Goal: Information Seeking & Learning: Understand process/instructions

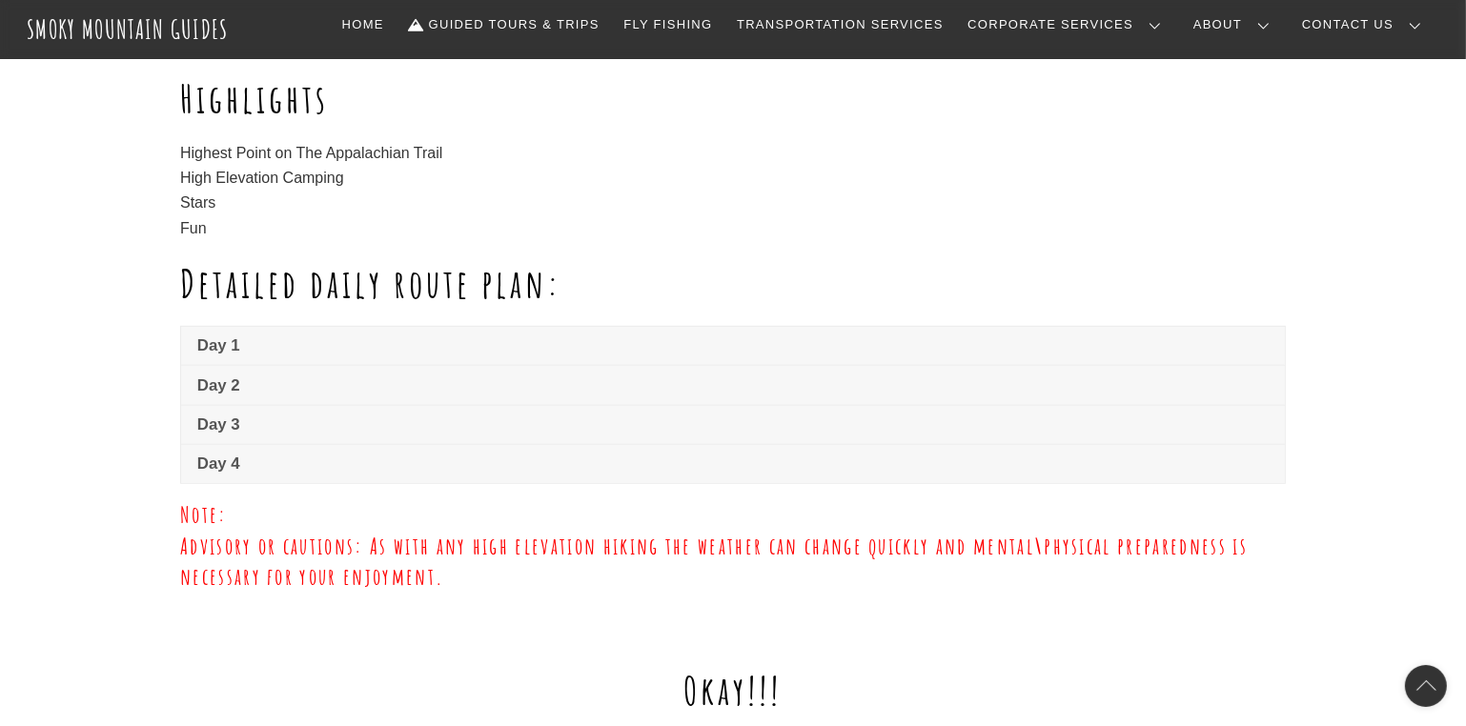
scroll to position [1239, 0]
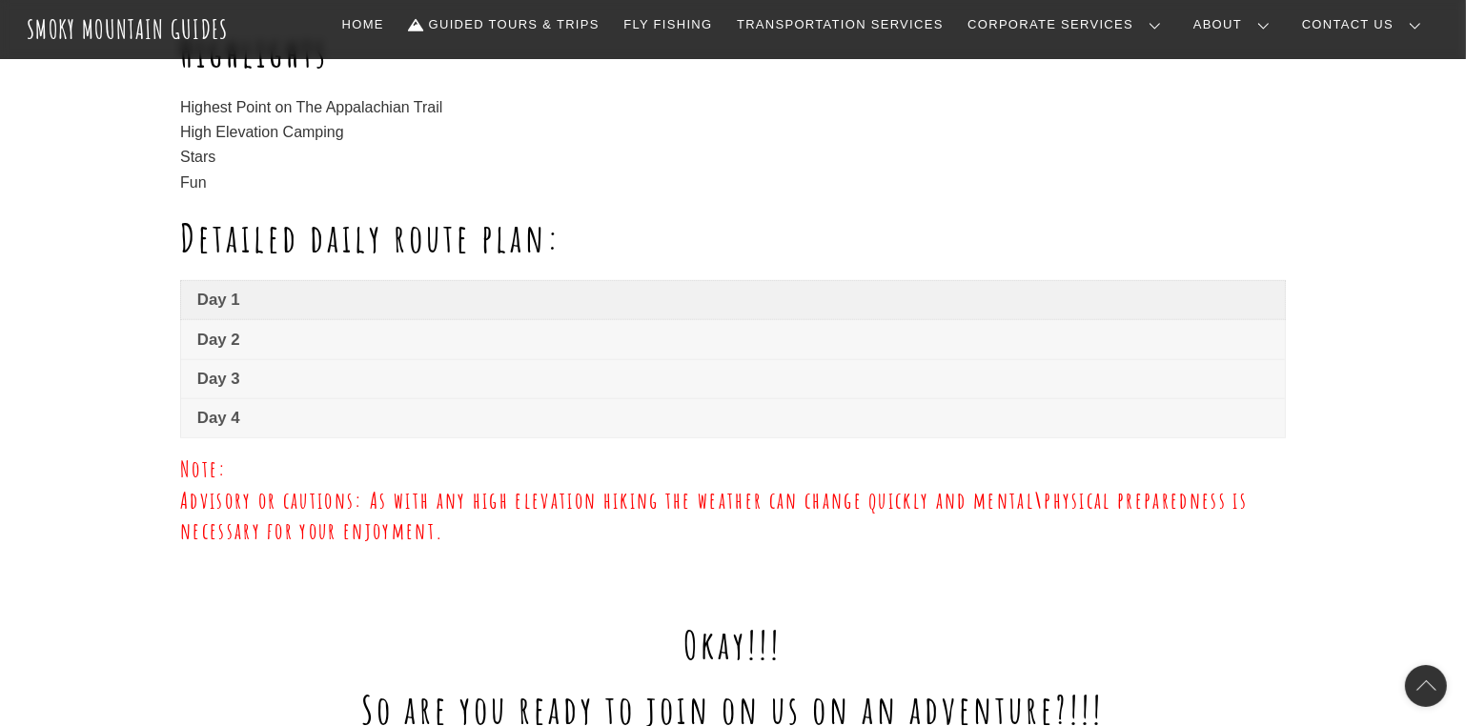
click at [223, 298] on span "Day 1" at bounding box center [732, 300] width 1071 height 23
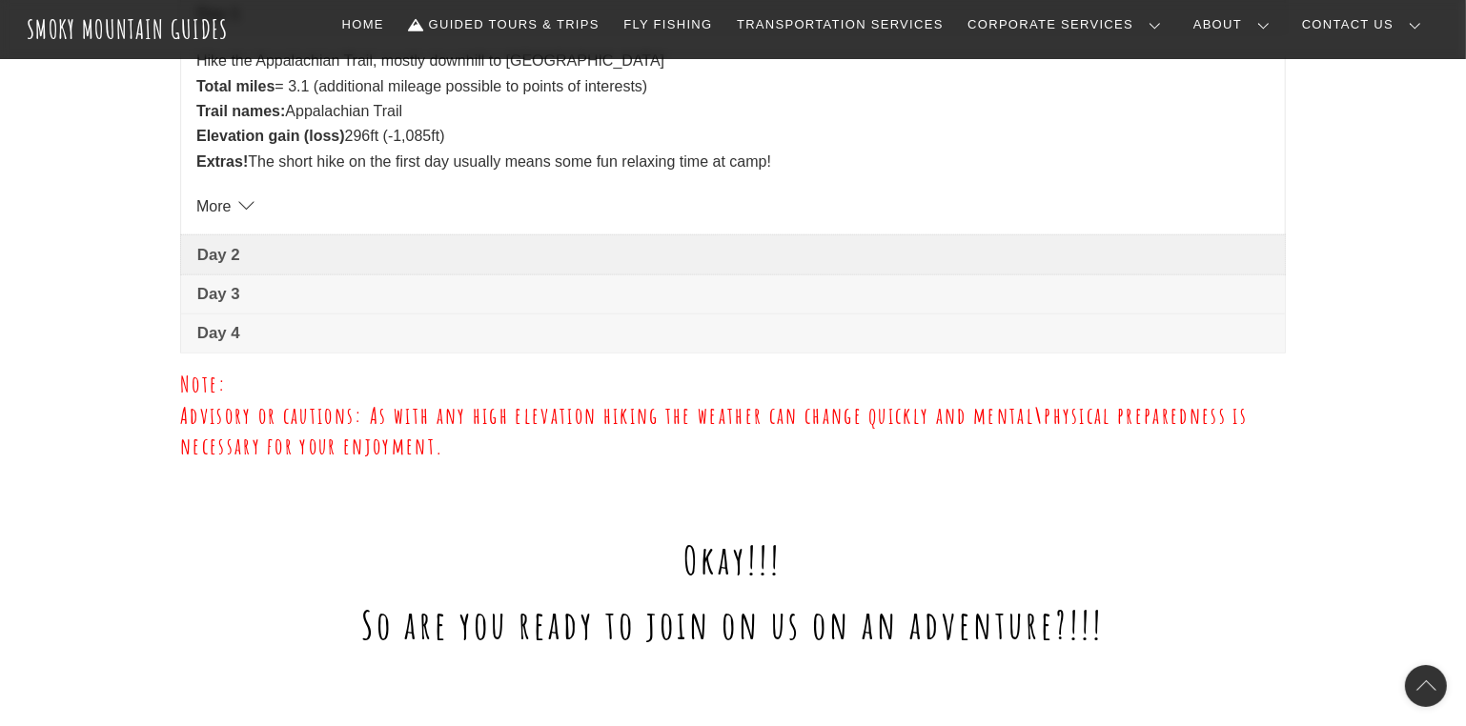
scroll to position [1430, 0]
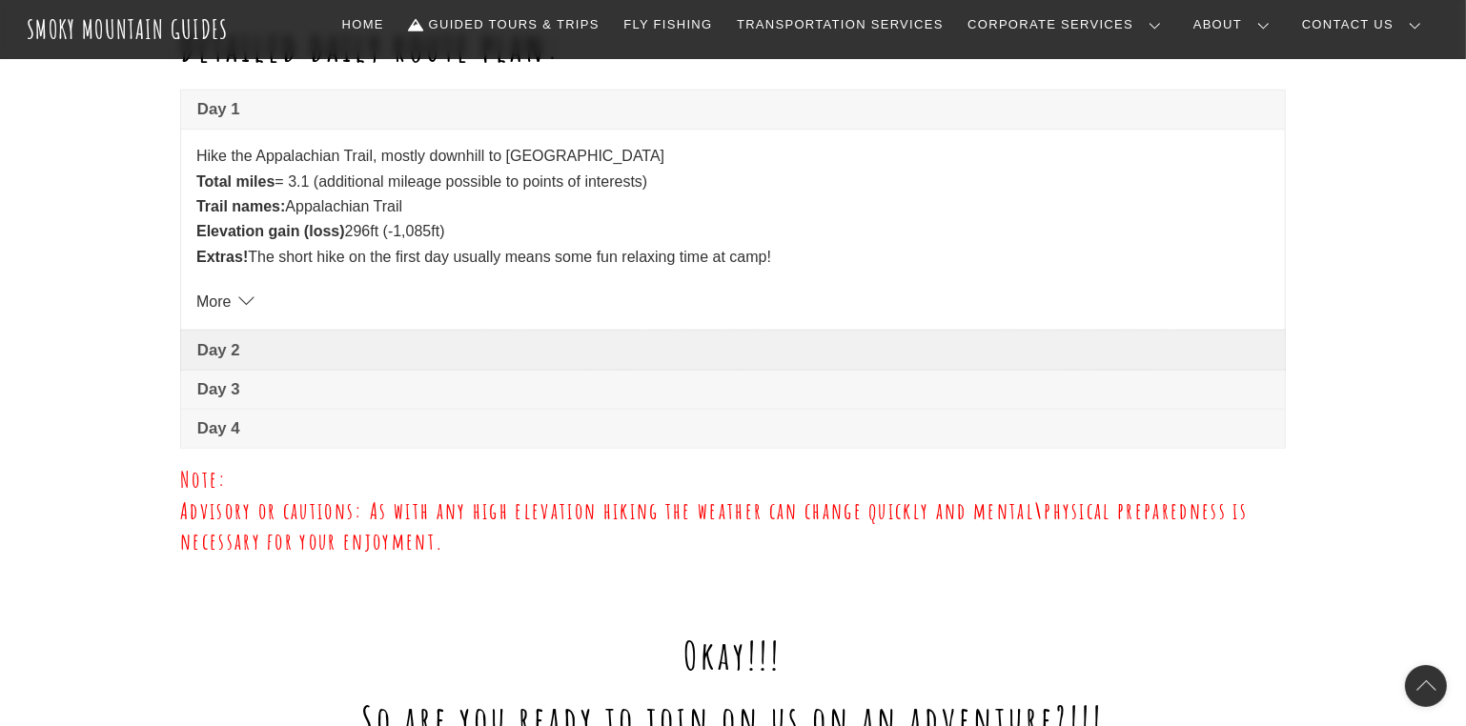
click at [223, 246] on ul "Day 1 Hike the Appalachian Trail, mostly downhill to Double Springs shelter Tot…" at bounding box center [733, 269] width 1106 height 359
click at [214, 347] on span "Day 2" at bounding box center [732, 350] width 1071 height 23
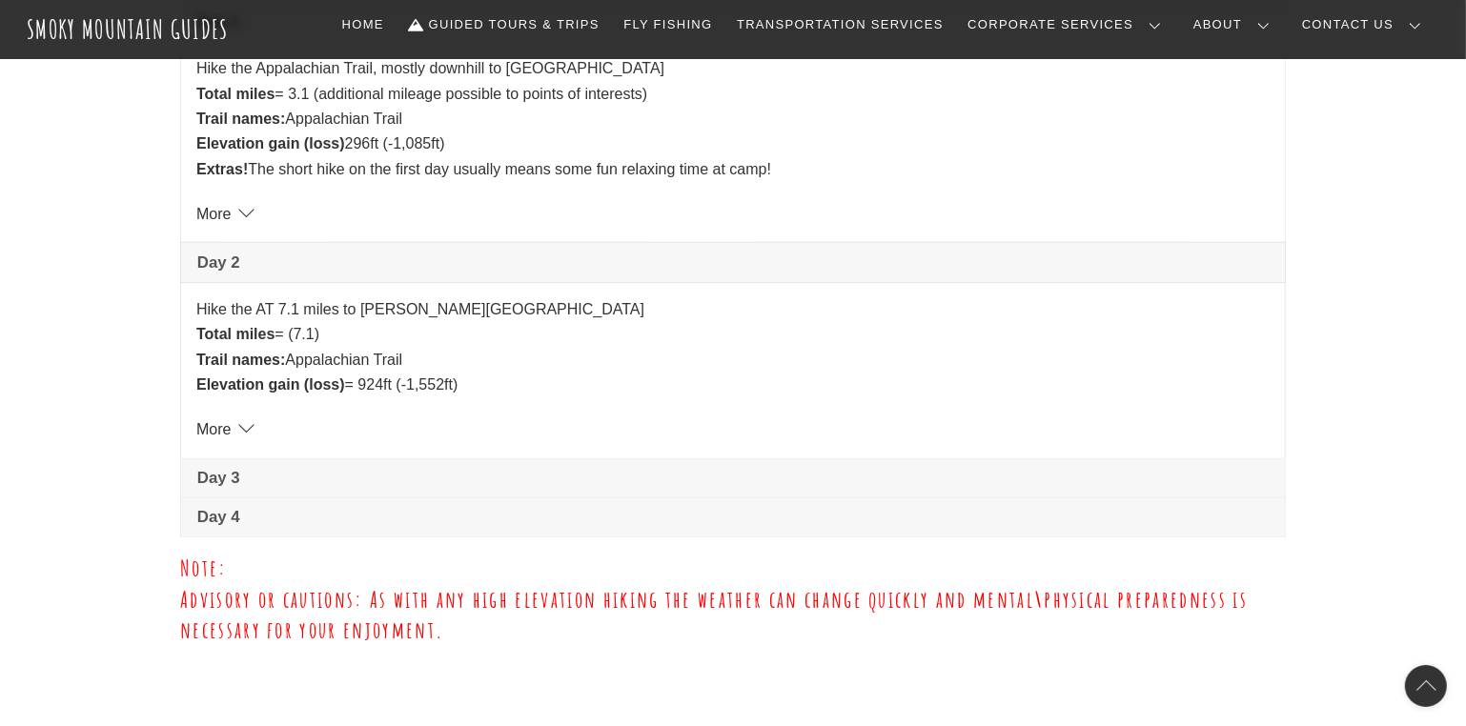
scroll to position [1525, 0]
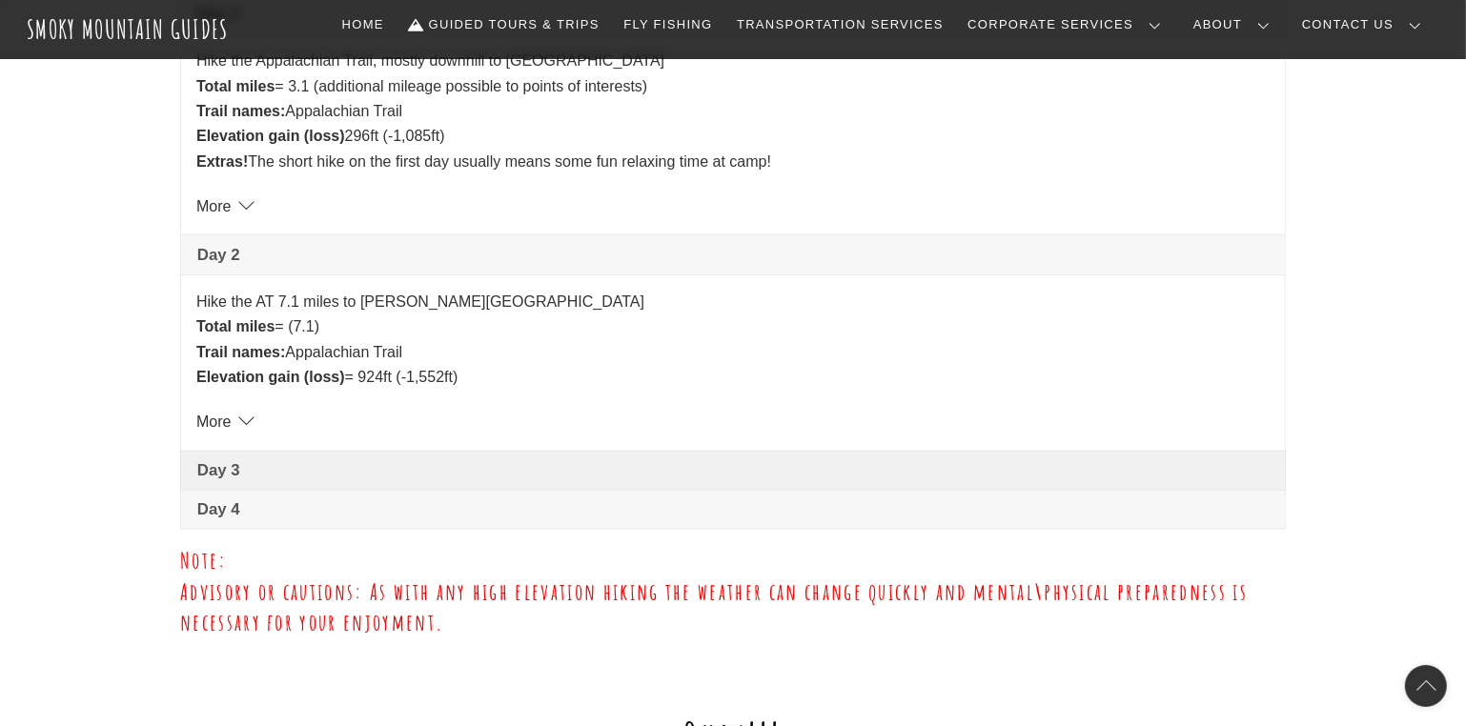
click at [208, 467] on span "Day 3" at bounding box center [732, 470] width 1071 height 23
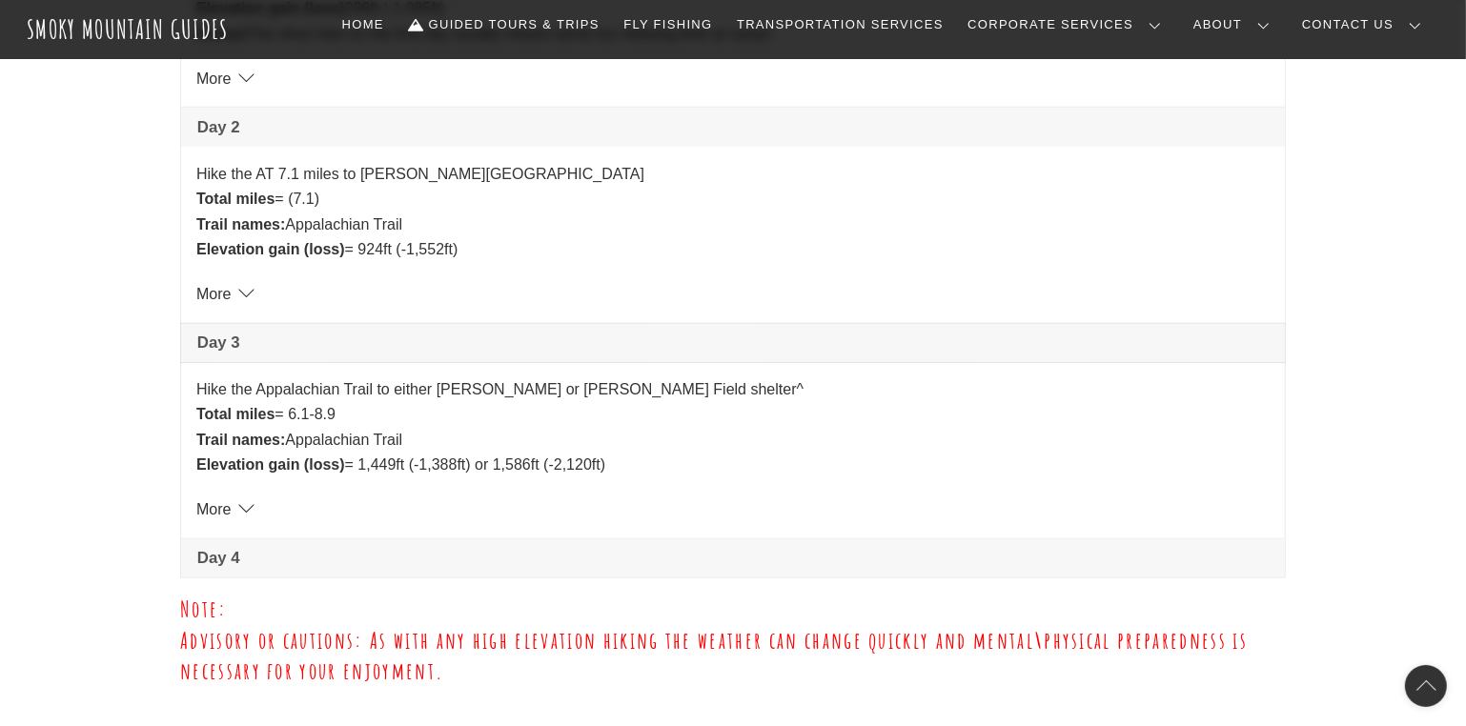
scroll to position [1716, 0]
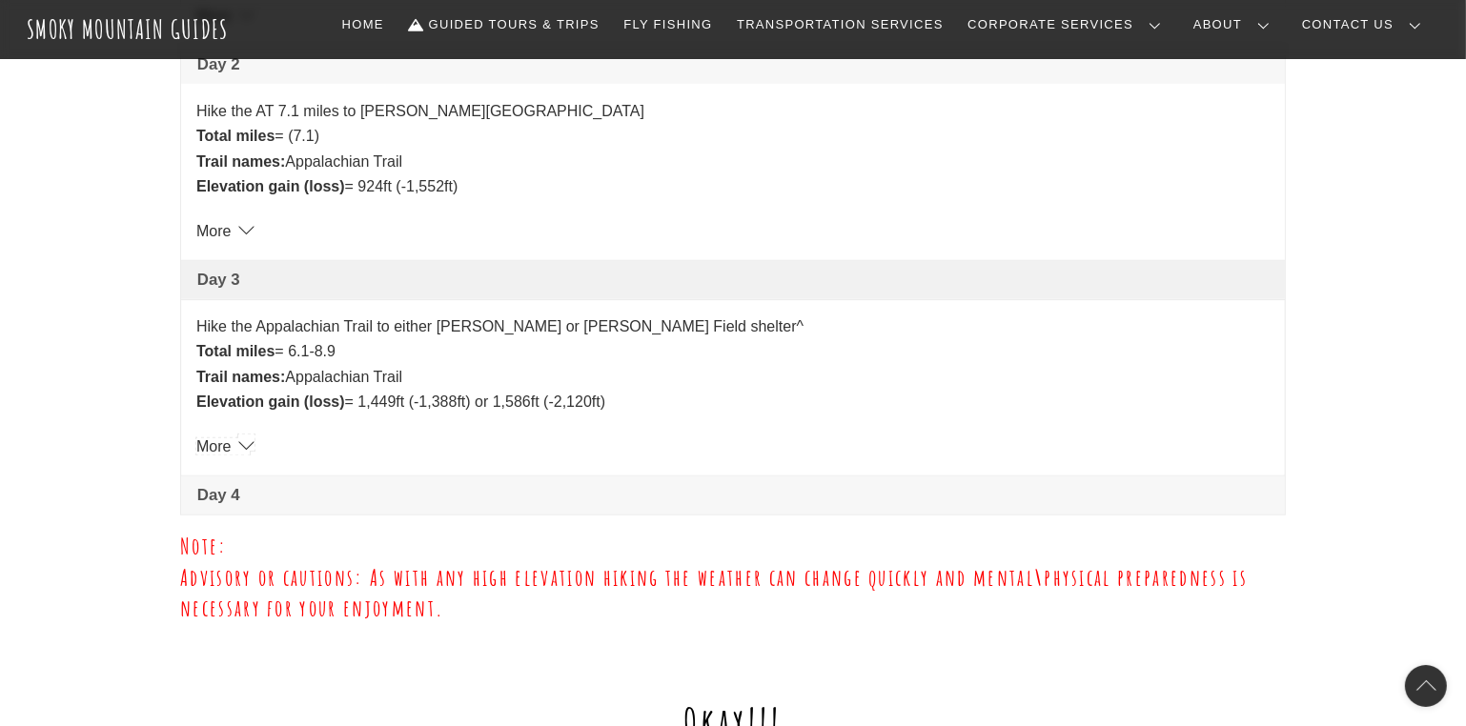
click at [221, 444] on link "More" at bounding box center [222, 446] width 53 height 16
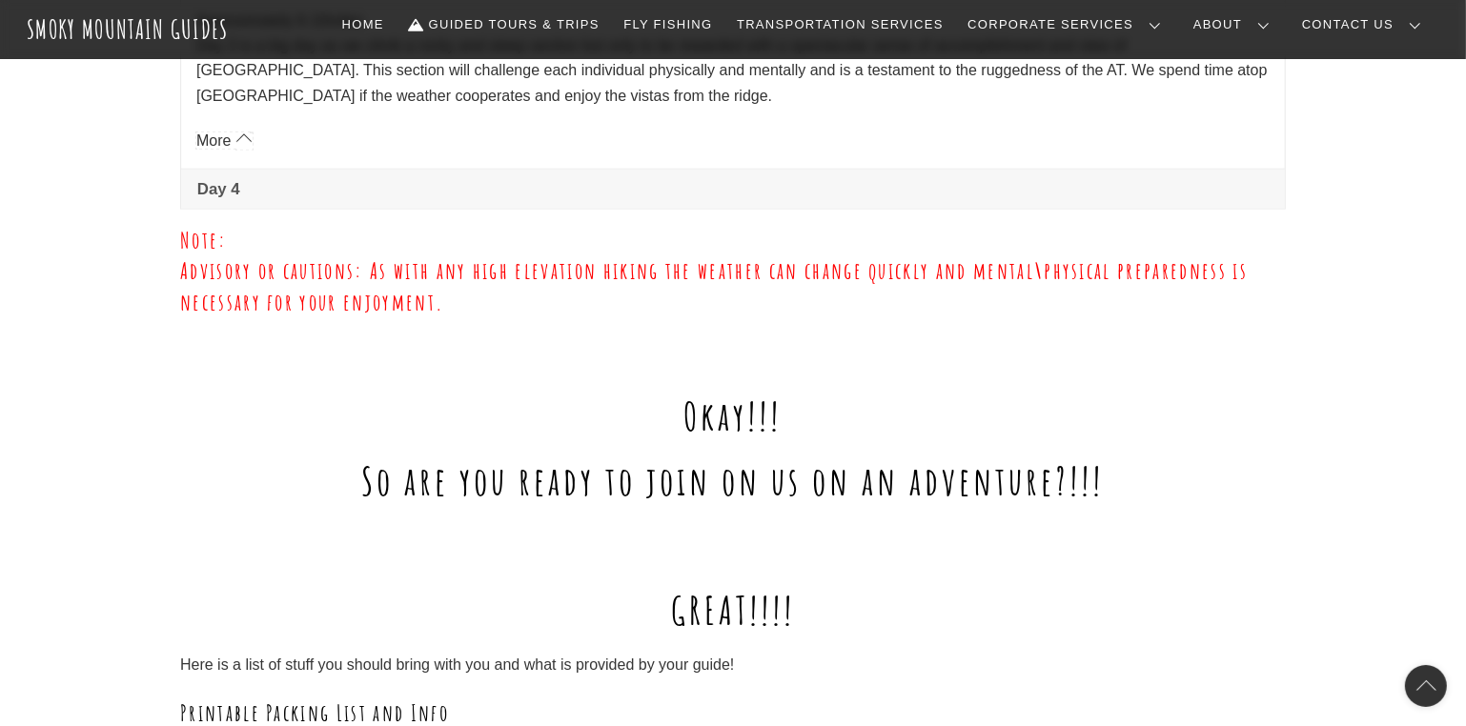
scroll to position [2192, 0]
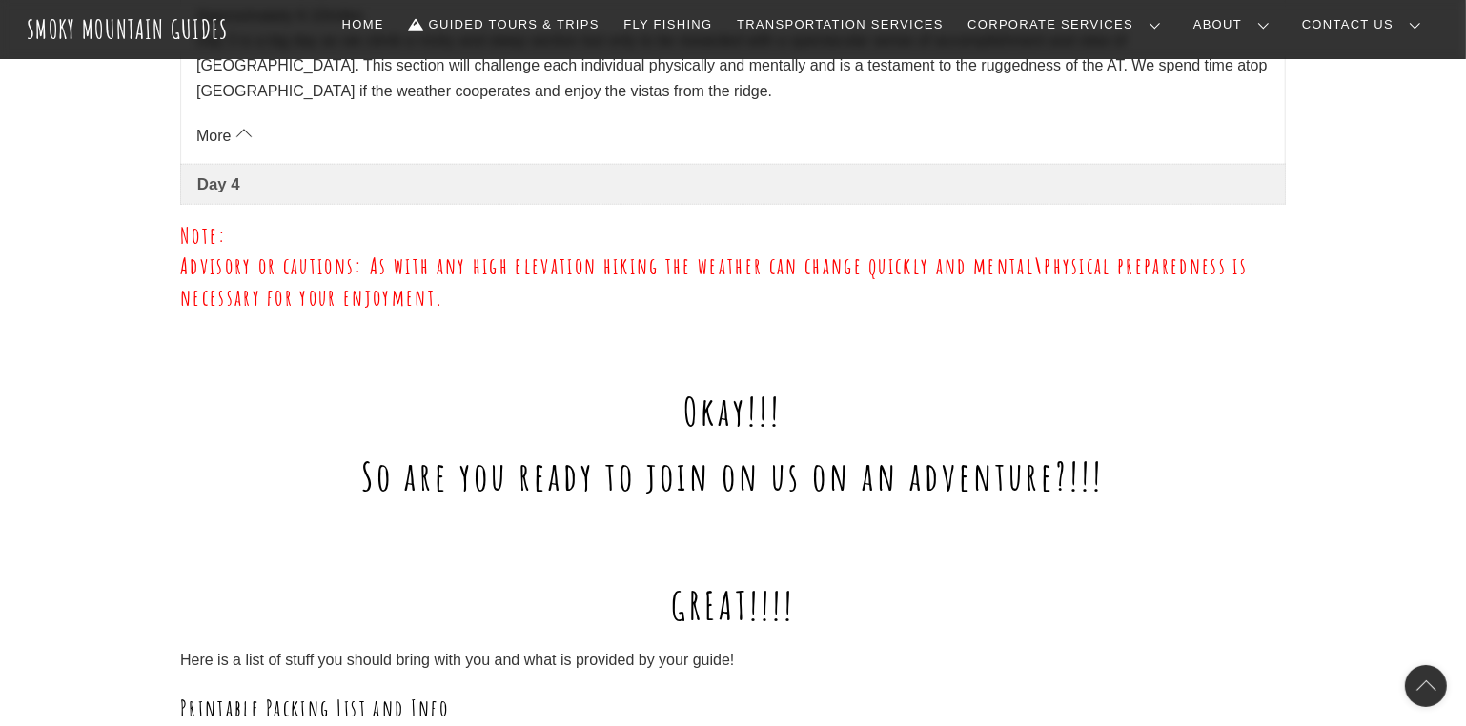
click at [217, 182] on span "Day 4" at bounding box center [732, 184] width 1071 height 23
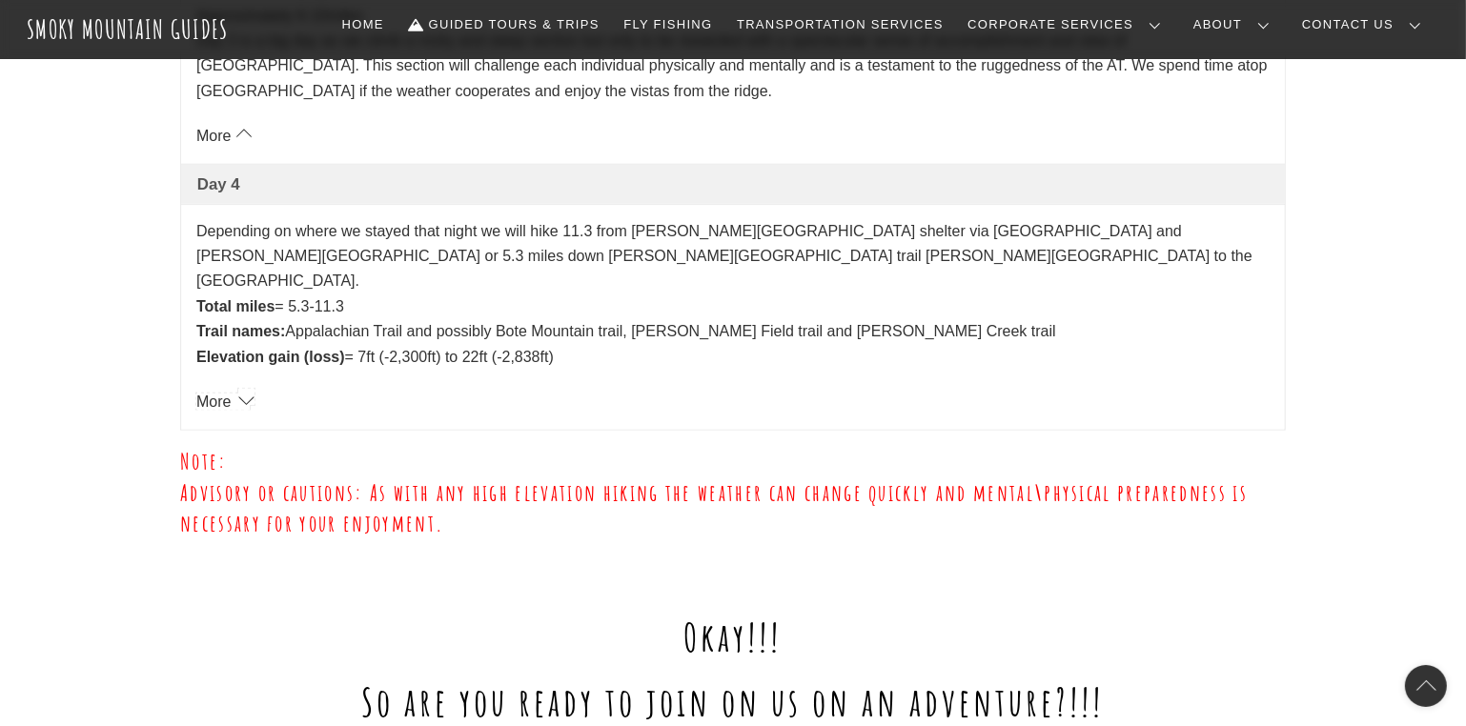
click at [245, 394] on link "More" at bounding box center [222, 402] width 53 height 16
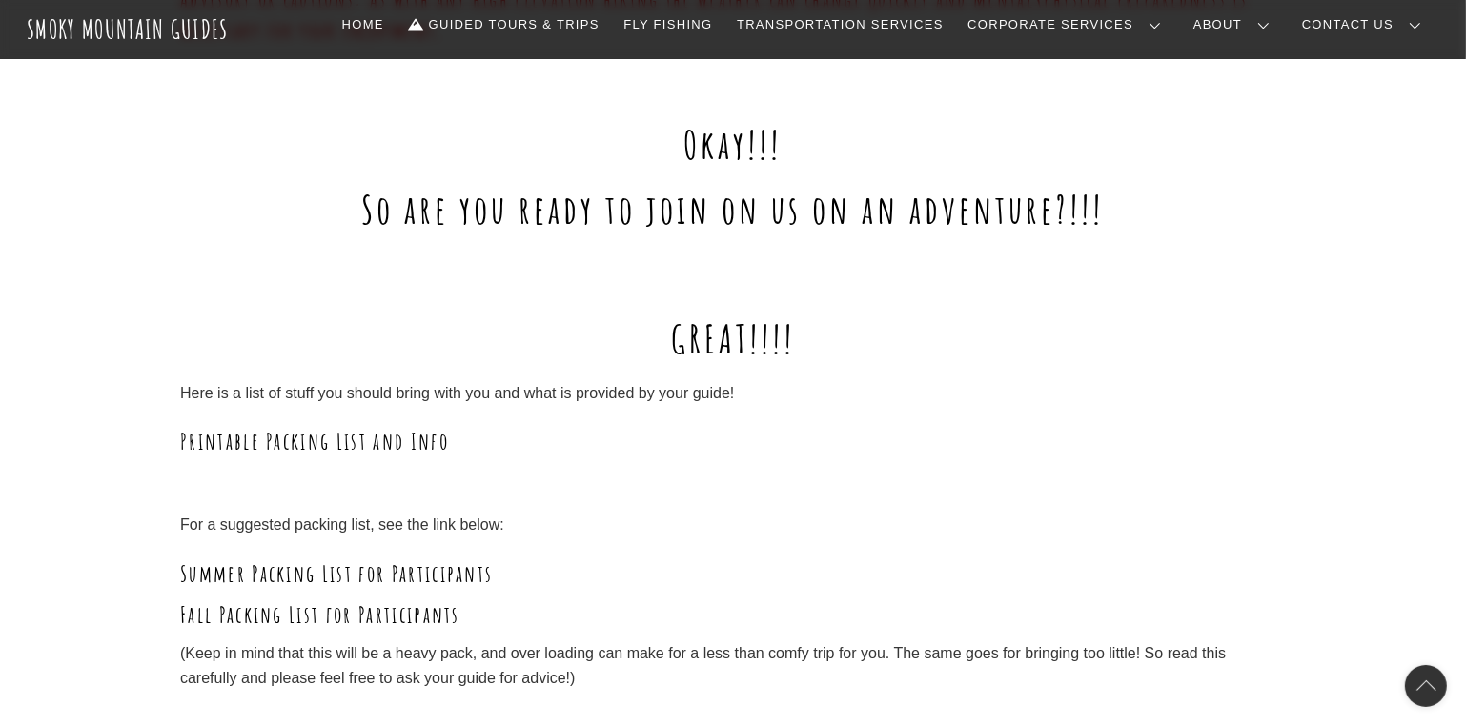
scroll to position [2860, 0]
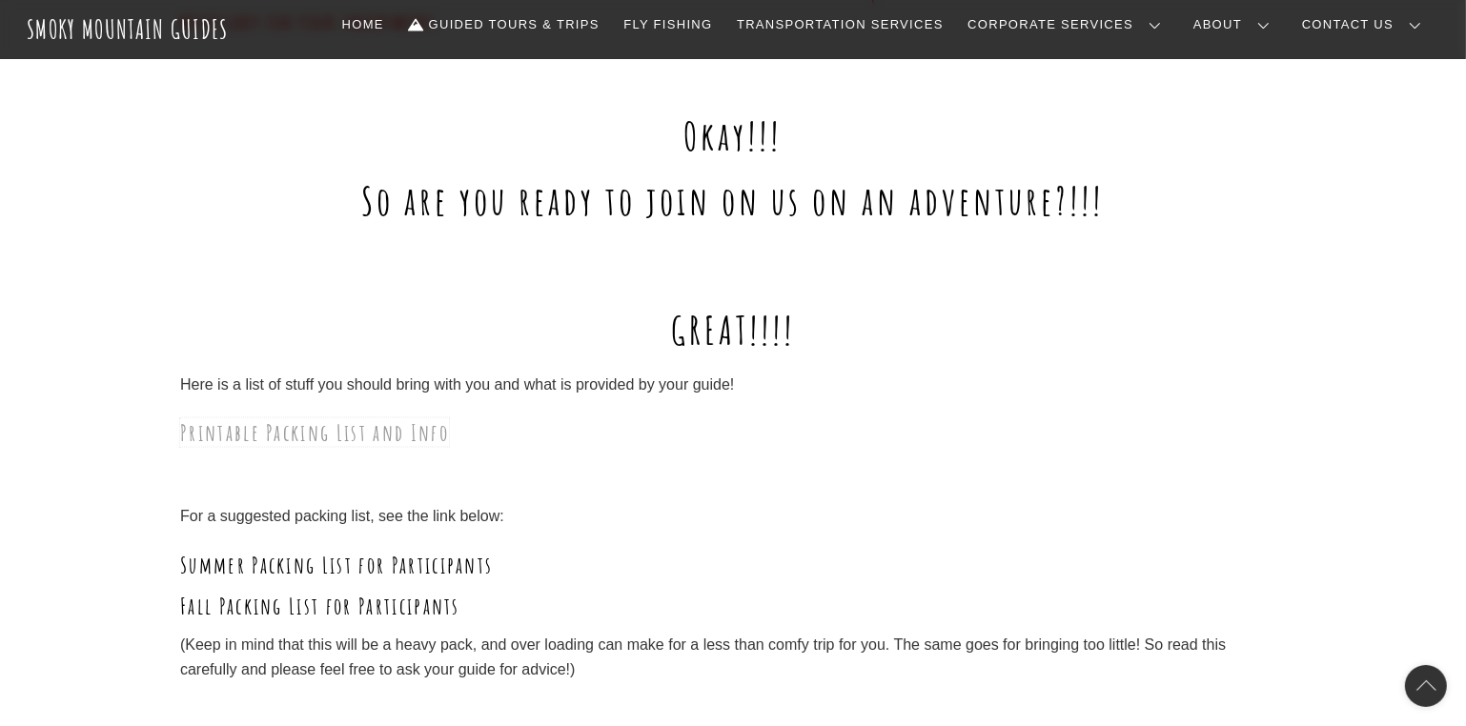
click at [357, 418] on link "Printable Packing List and Info" at bounding box center [314, 432] width 269 height 29
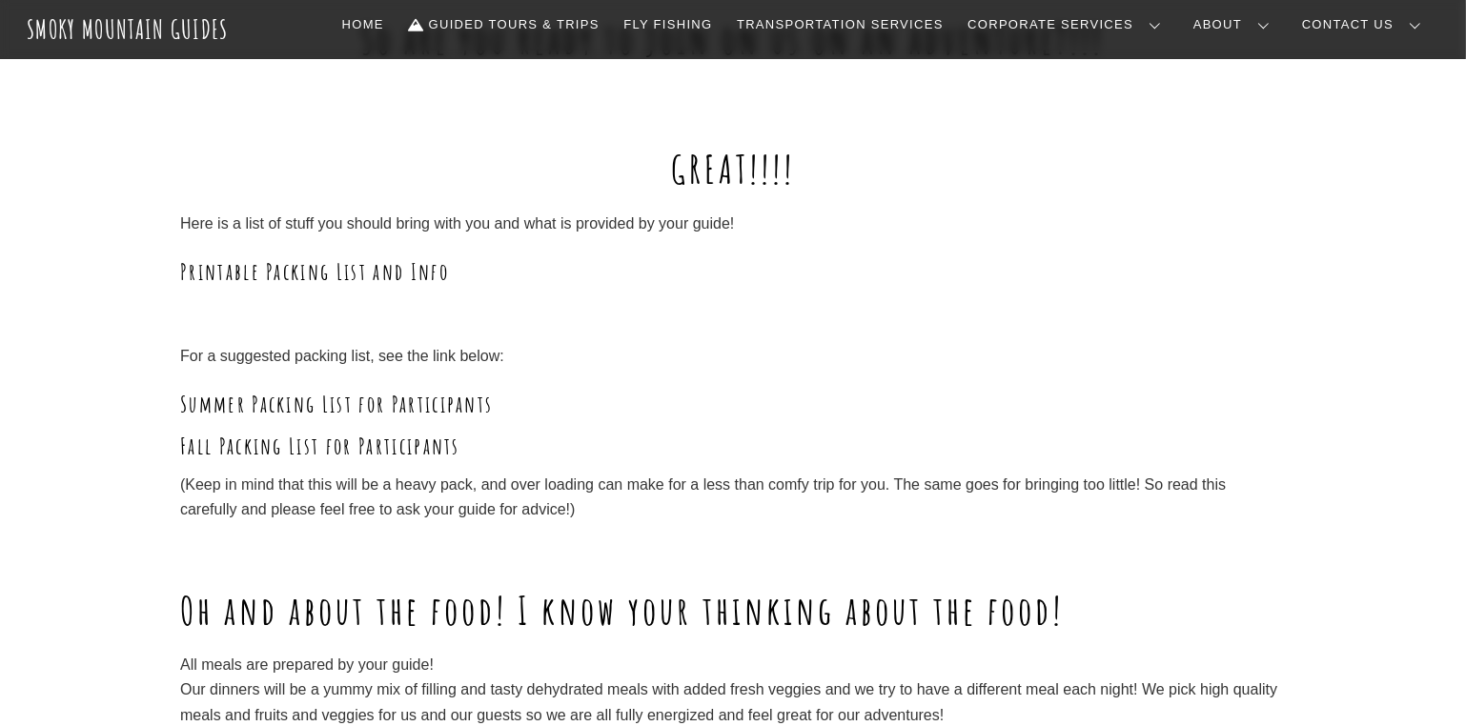
scroll to position [1990, 0]
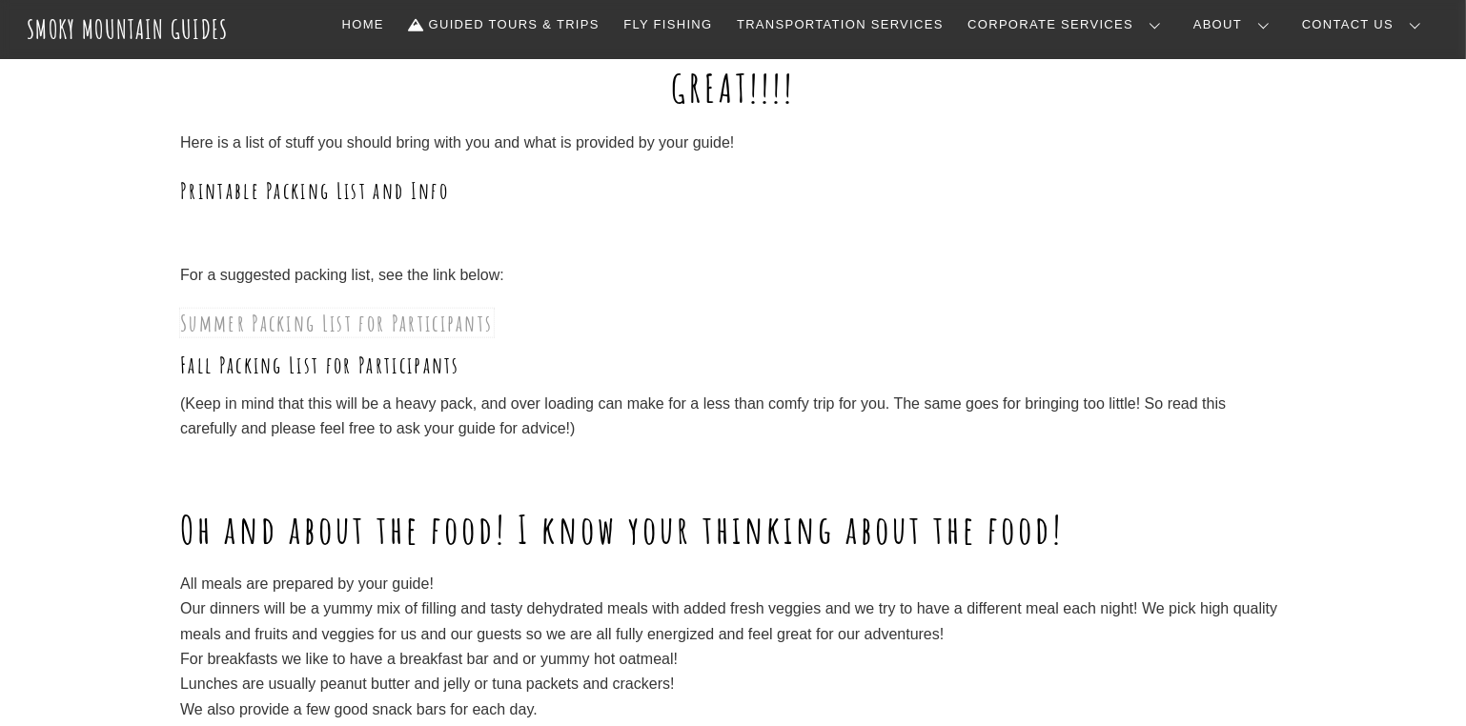
click at [400, 318] on link "Summer Packing List for Participants" at bounding box center [337, 323] width 314 height 29
click at [363, 365] on link "Fall Packing List for Participants" at bounding box center [320, 364] width 280 height 29
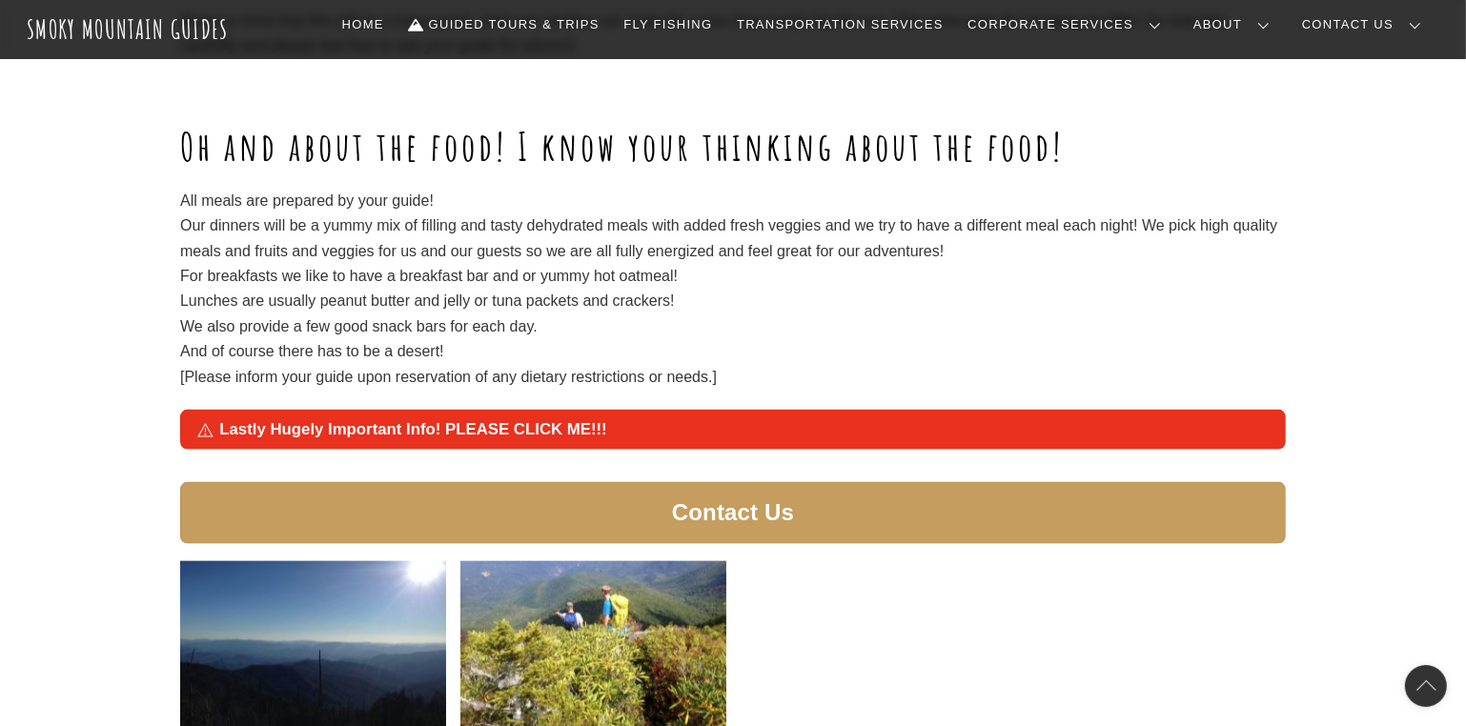
scroll to position [2470, 0]
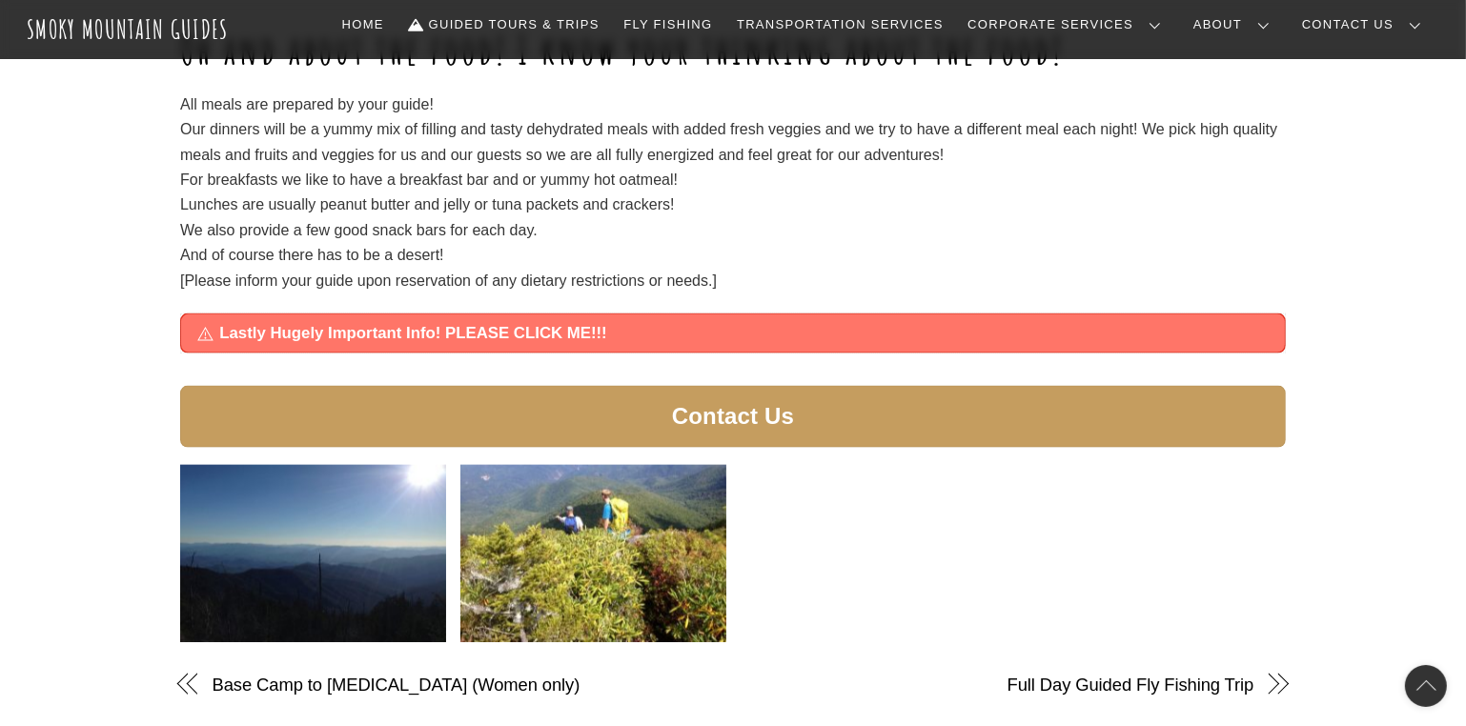
click at [495, 327] on span "Lastly Hugely Important Info! PLEASE CLICK ME!!!" at bounding box center [744, 333] width 1050 height 23
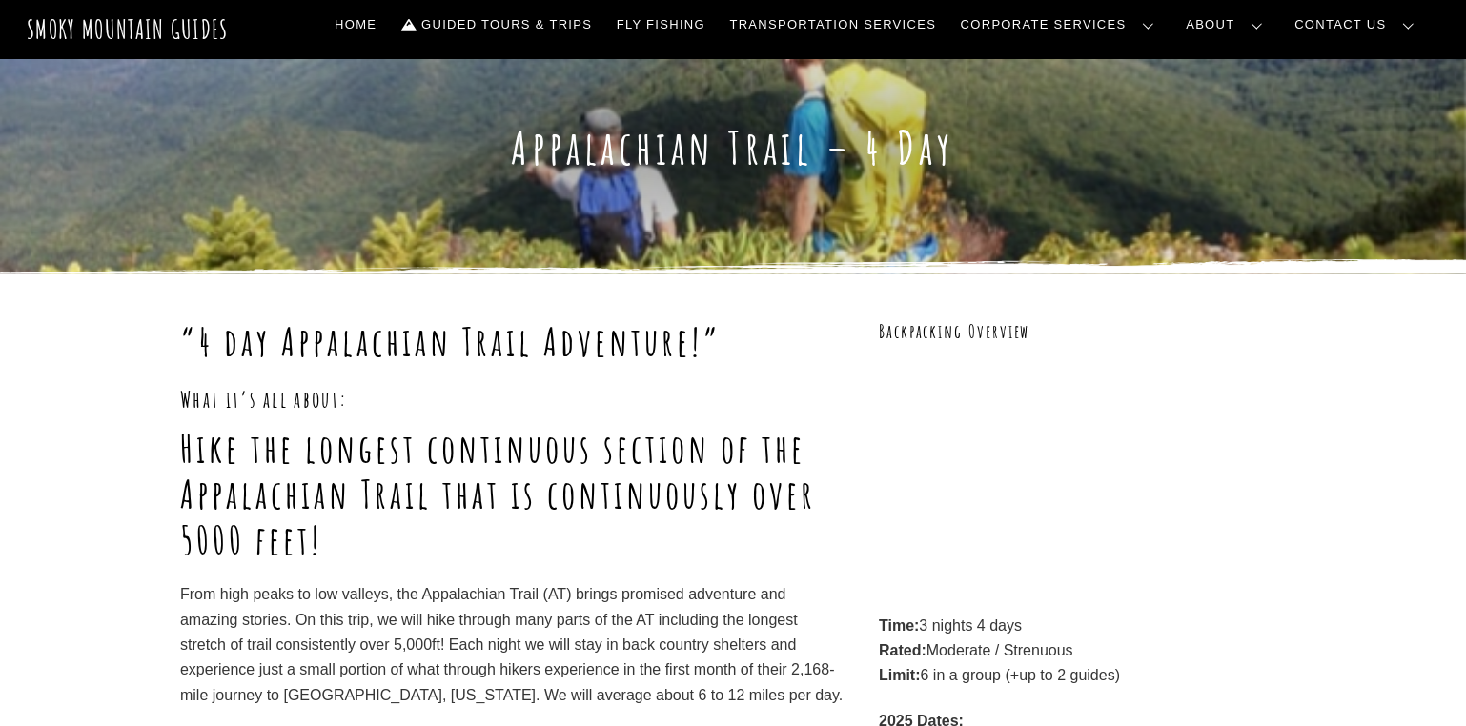
scroll to position [0, 0]
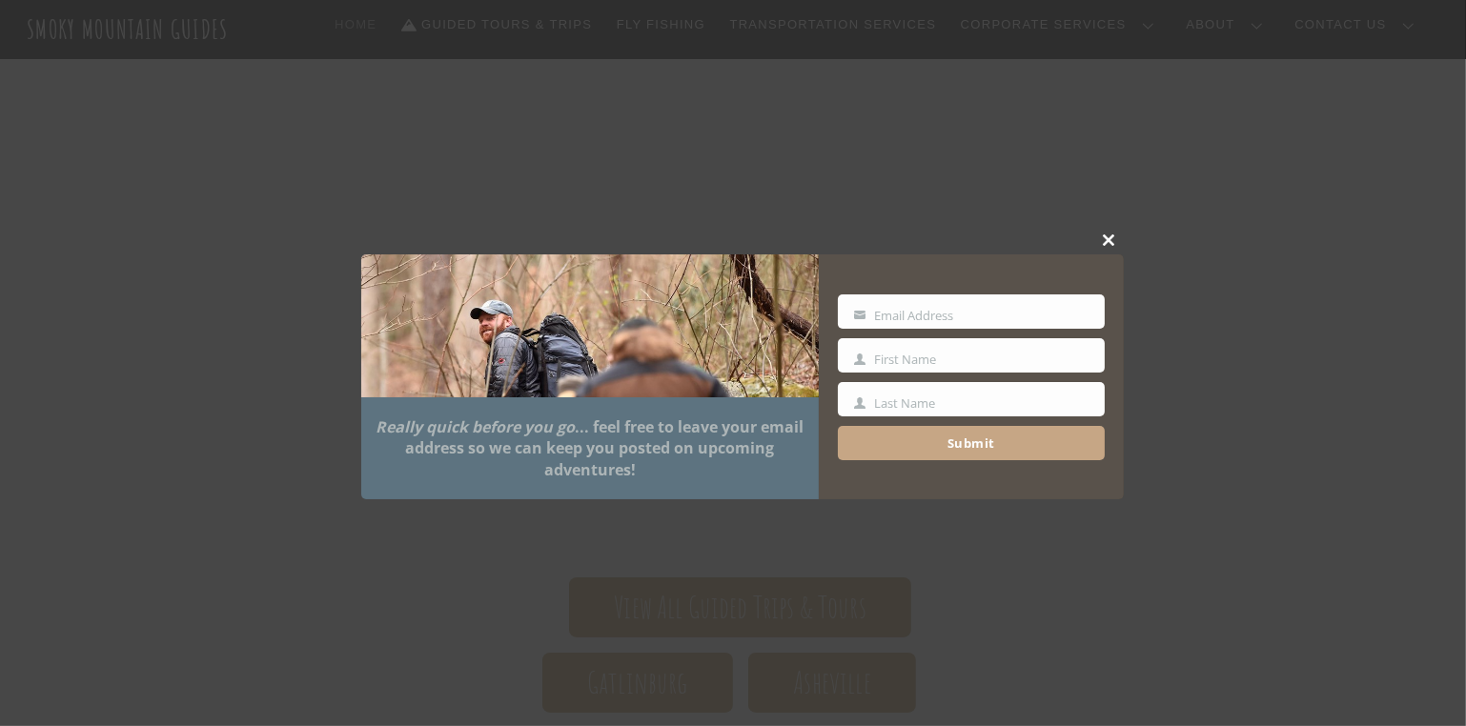
click at [1110, 234] on button "Close this module" at bounding box center [1109, 240] width 29 height 29
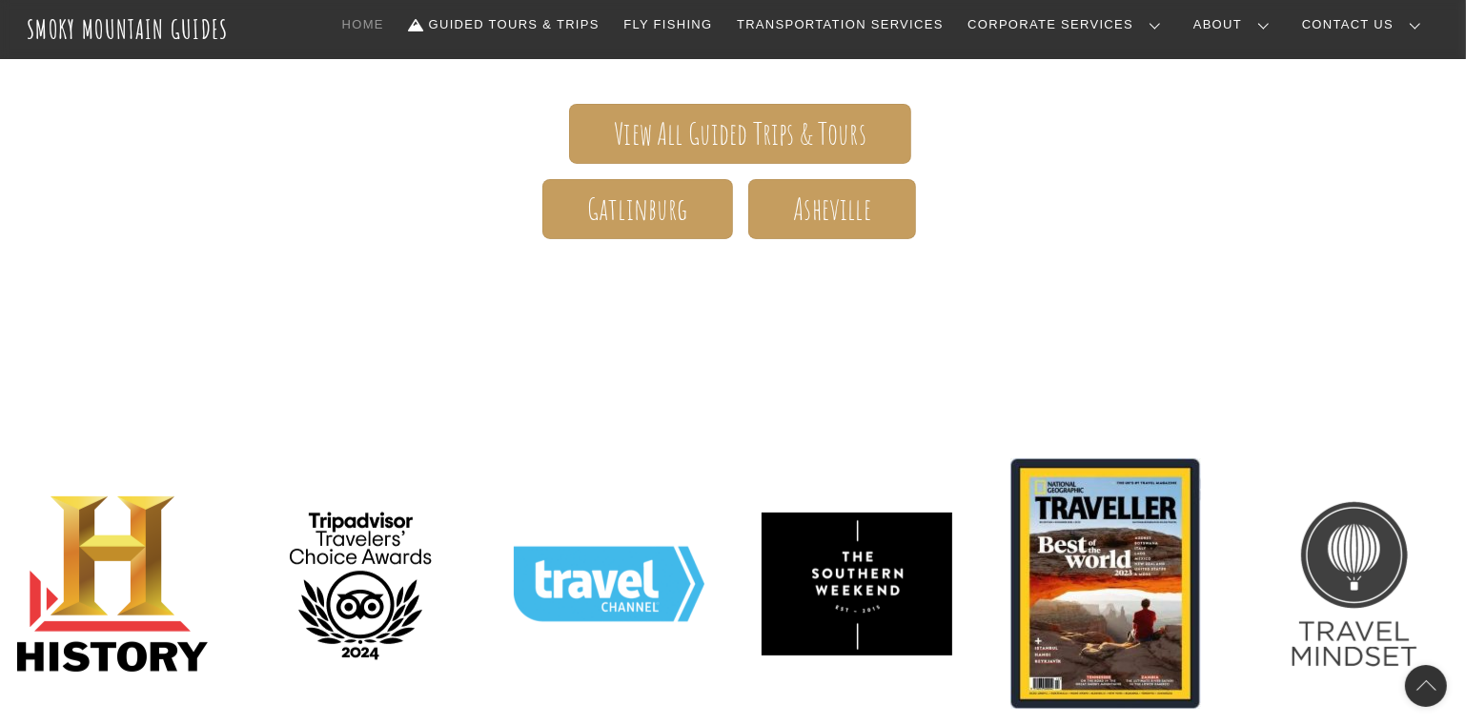
scroll to position [286, 0]
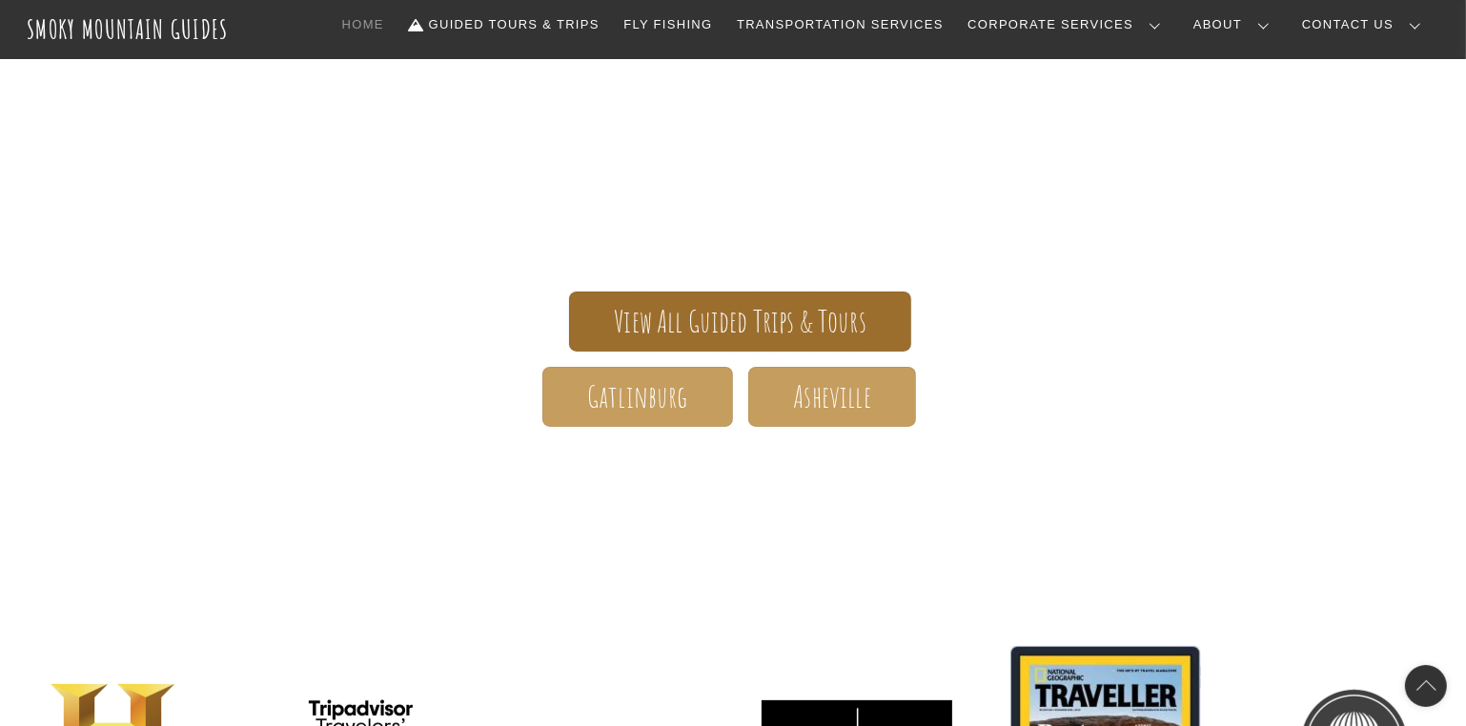
click at [720, 317] on span "View All Guided Trips & Tours" at bounding box center [740, 322] width 253 height 20
